Goal: Communication & Community: Ask a question

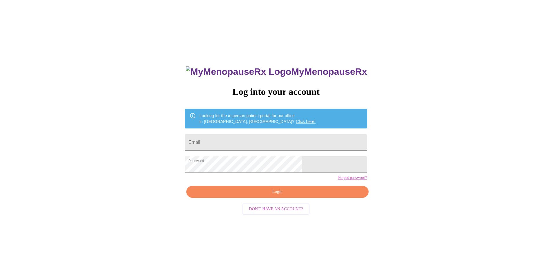
click at [239, 138] on input "Email" at bounding box center [276, 142] width 182 height 16
type input "[EMAIL_ADDRESS][DOMAIN_NAME]"
click at [274, 195] on span "Login" at bounding box center [277, 191] width 169 height 7
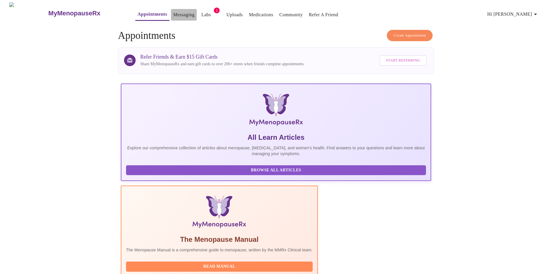
click at [171, 17] on button "Messaging" at bounding box center [184, 15] width 26 height 12
click at [173, 11] on link "Messaging" at bounding box center [183, 15] width 21 height 8
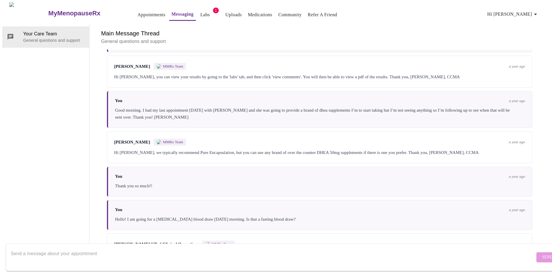
scroll to position [183, 0]
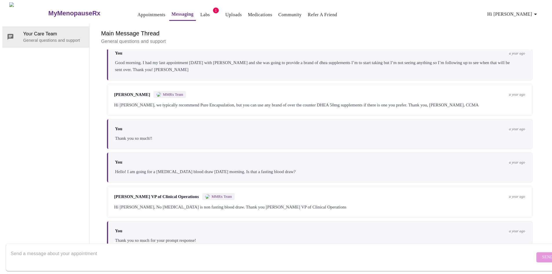
click at [34, 248] on textarea "Send a message about your appointment" at bounding box center [273, 257] width 524 height 19
click at [110, 249] on textarea "Good afternoon, I had an appointment with Dr." at bounding box center [273, 257] width 524 height 19
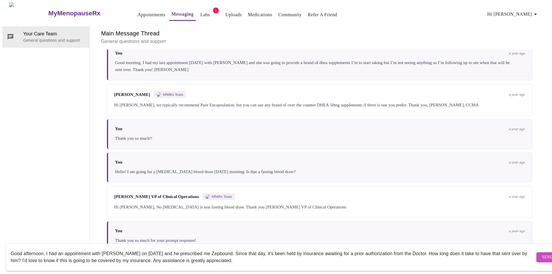
click at [184, 251] on textarea "Good afternoon, I had an appointment with [PERSON_NAME] on [DATE] and he prescr…" at bounding box center [273, 257] width 524 height 19
click at [234, 255] on textarea "Good afternoon, I had an appointment with [PERSON_NAME] on [DATE] and he prescr…" at bounding box center [273, 257] width 524 height 19
type textarea "Good afternoon, I had an appointment with [PERSON_NAME] on [DATE] and he prescr…"
click at [542, 254] on span "Send" at bounding box center [547, 257] width 11 height 7
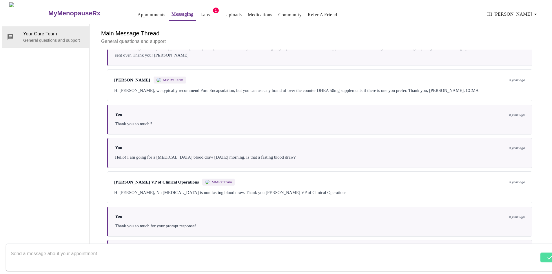
scroll to position [225, 0]
